Goal: Information Seeking & Learning: Check status

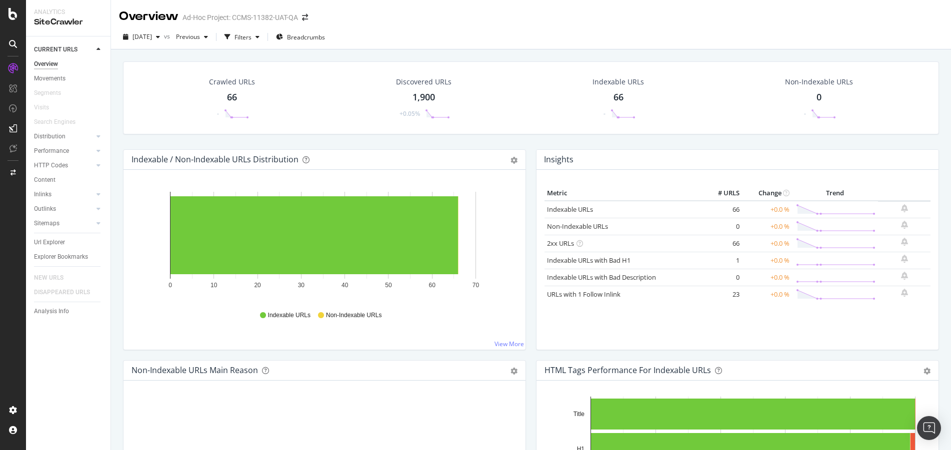
drag, startPoint x: 59, startPoint y: 242, endPoint x: 271, endPoint y: 201, distance: 215.9
click at [59, 242] on div "Url Explorer" at bounding box center [49, 242] width 31 height 10
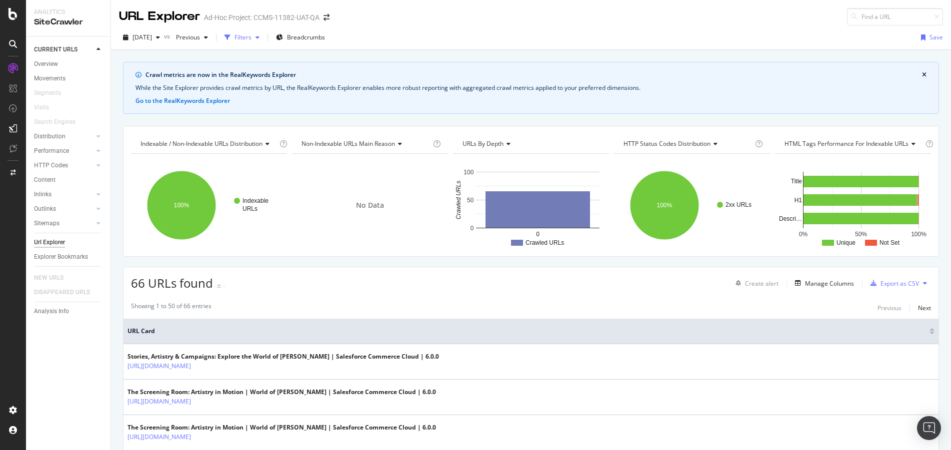
click at [234, 38] on div "button" at bounding box center [227, 37] width 14 height 14
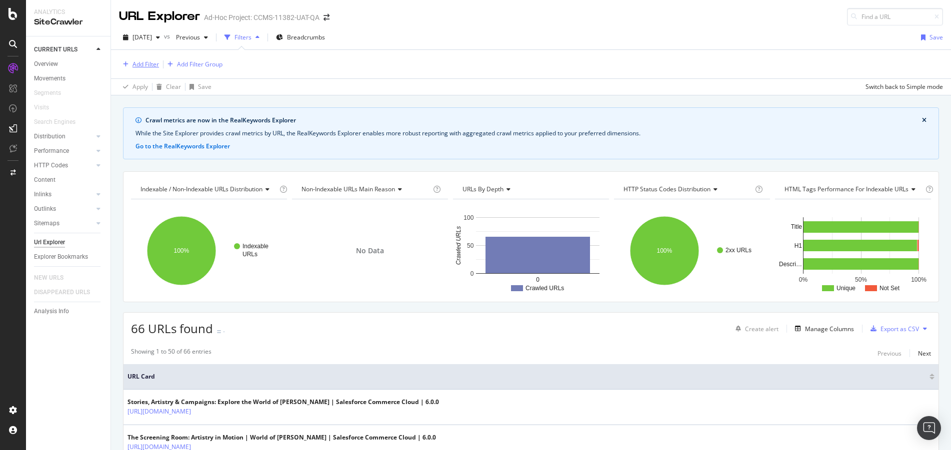
click at [139, 62] on div "Add Filter" at bounding box center [145, 64] width 26 height 8
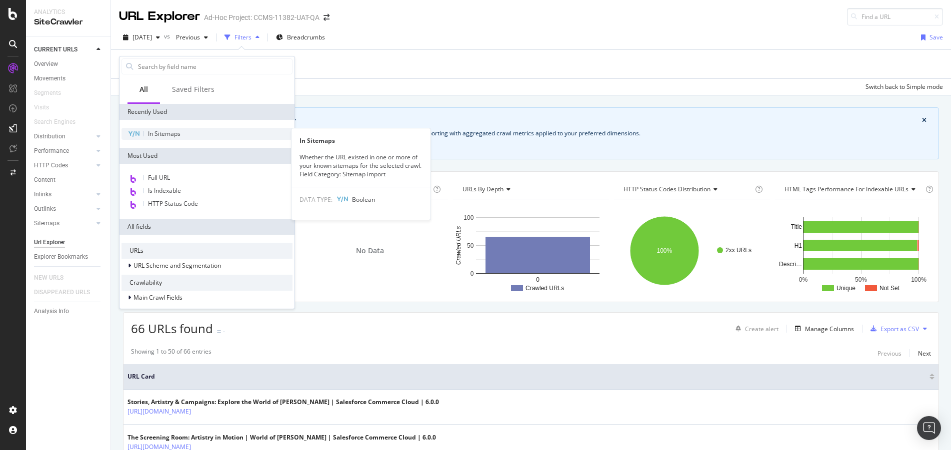
click at [188, 132] on div "In Sitemaps" at bounding box center [206, 134] width 171 height 12
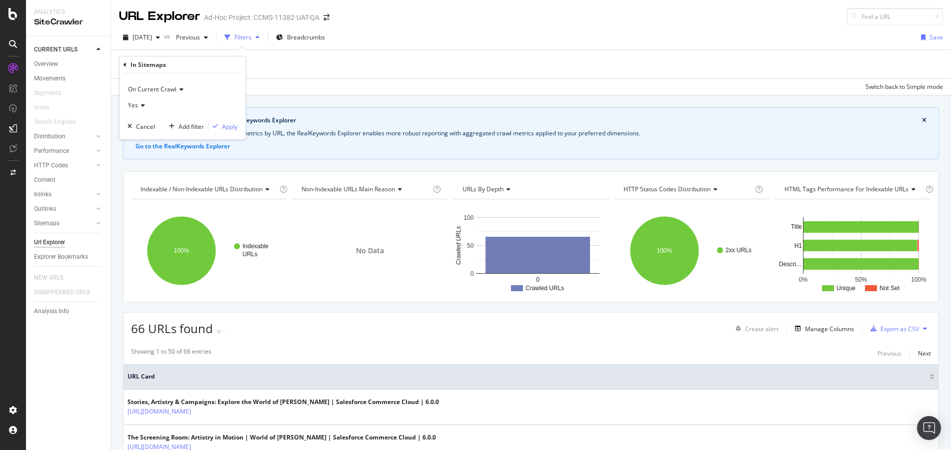
click at [144, 104] on icon at bounding box center [141, 105] width 7 height 6
click at [140, 145] on div "No" at bounding box center [183, 138] width 107 height 13
drag, startPoint x: 227, startPoint y: 127, endPoint x: 423, endPoint y: 91, distance: 199.7
click at [227, 127] on div "Apply" at bounding box center [229, 126] width 15 height 8
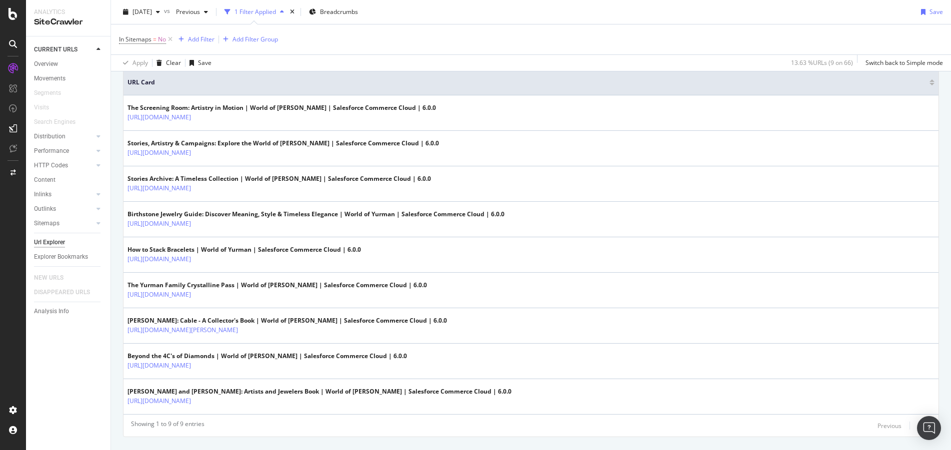
scroll to position [298, 0]
